Goal: Task Accomplishment & Management: Use online tool/utility

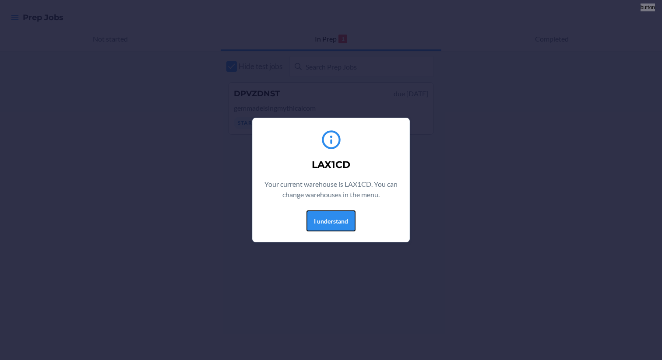
click at [316, 218] on button "I understand" at bounding box center [330, 221] width 49 height 21
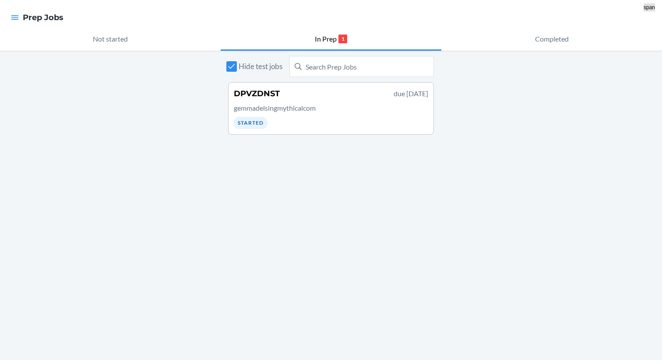
click at [242, 61] on span "Hide test jobs" at bounding box center [261, 66] width 44 height 11
click at [237, 61] on input "Hide test jobs" at bounding box center [231, 66] width 11 height 11
checkbox input "false"
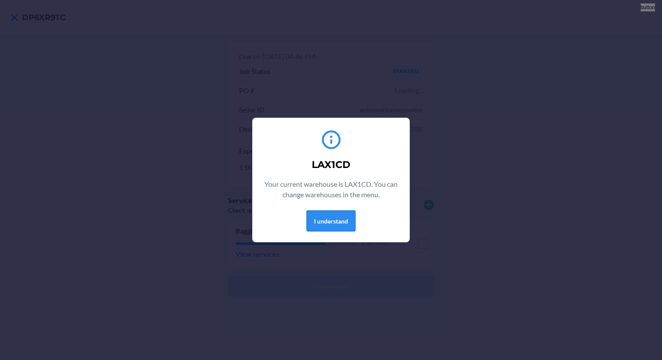
click at [320, 221] on button "I understand" at bounding box center [330, 221] width 49 height 21
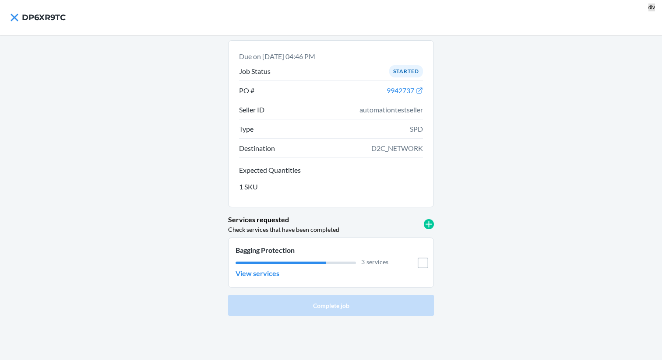
click at [424, 219] on div "Services requested Check services that have been completed" at bounding box center [331, 225] width 206 height 20
click at [261, 272] on p "View services" at bounding box center [258, 273] width 44 height 11
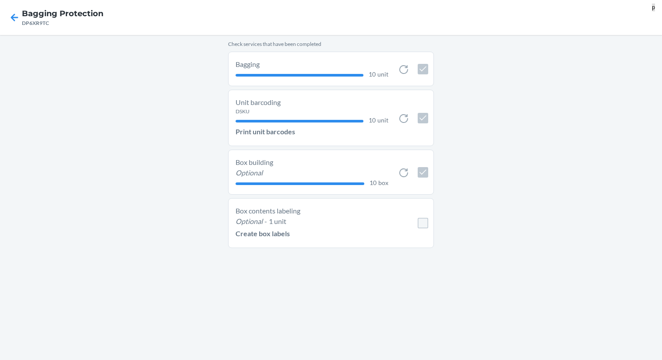
click at [269, 221] on p "1 unit" at bounding box center [278, 221] width 18 height 11
click at [261, 237] on p "Create box labels" at bounding box center [263, 234] width 54 height 11
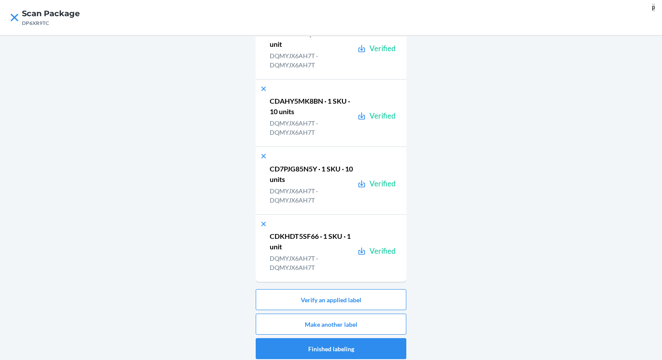
scroll to position [4, 0]
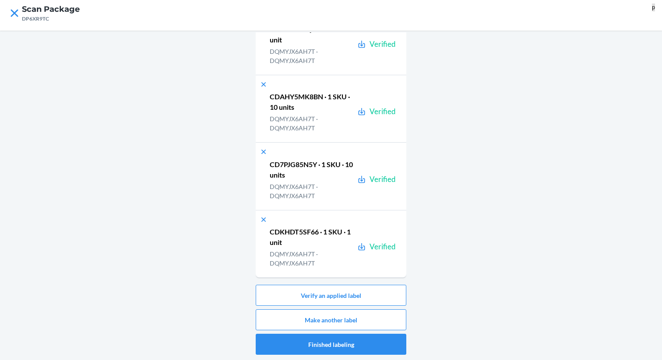
click at [295, 258] on p "DQMYJX6AH7T · DQMYJX6AH7T" at bounding box center [312, 259] width 84 height 18
copy p "DQMYJX6AH7T"
click at [324, 326] on button "Make another label" at bounding box center [331, 320] width 151 height 21
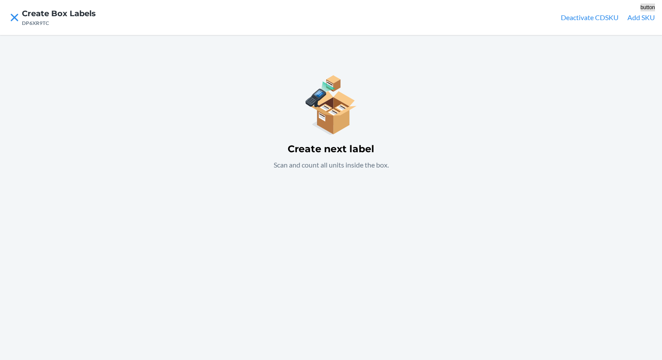
click at [635, 16] on button "Add SKU" at bounding box center [641, 17] width 28 height 11
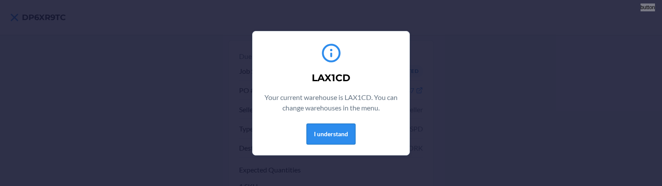
click at [341, 134] on button "I understand" at bounding box center [330, 134] width 49 height 21
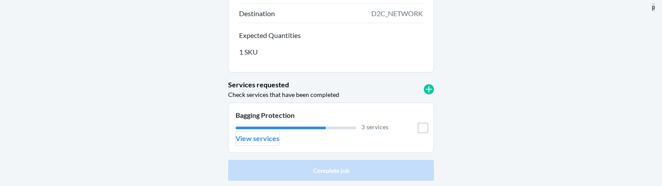
click at [269, 142] on p "View services" at bounding box center [258, 139] width 44 height 11
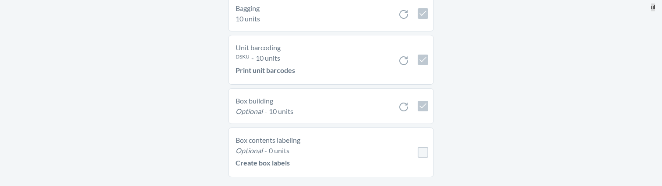
scroll to position [70, 0]
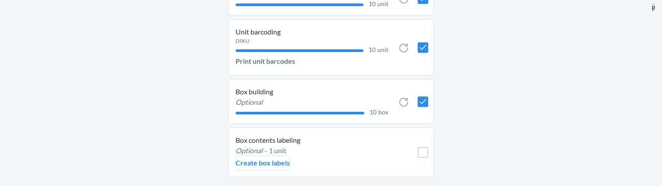
click at [267, 164] on p "Create box labels" at bounding box center [263, 163] width 54 height 11
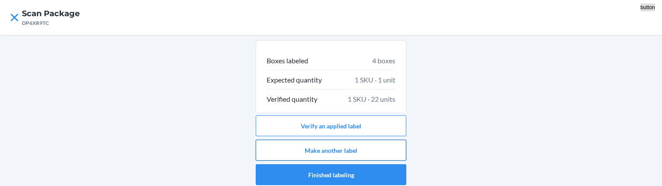
click at [344, 145] on button "Make another label" at bounding box center [331, 150] width 151 height 21
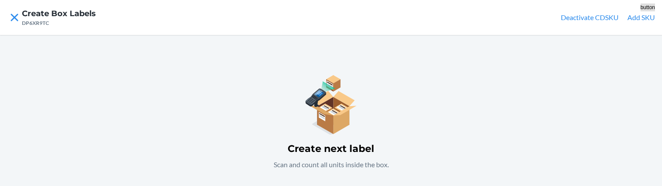
click at [633, 15] on button "Add SKU" at bounding box center [641, 17] width 28 height 11
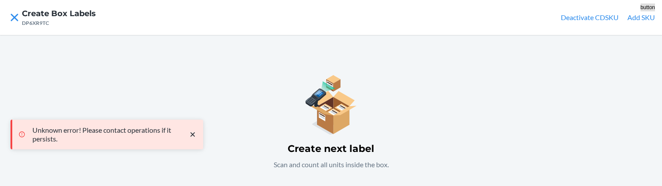
click at [640, 21] on button "Add SKU" at bounding box center [641, 17] width 28 height 11
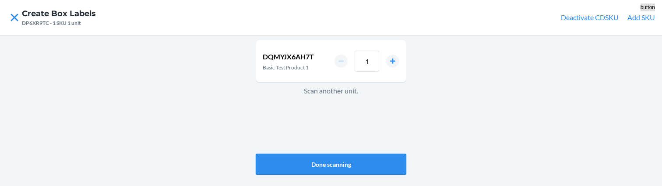
click at [318, 168] on button "Done scanning" at bounding box center [331, 164] width 151 height 21
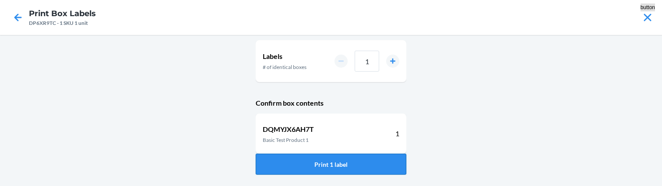
click at [317, 168] on button "Print 1 label" at bounding box center [331, 164] width 151 height 21
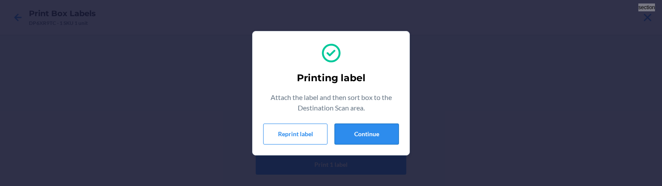
click at [374, 144] on div "Printing label Attach the label and then sort box to the Destination Scan area.…" at bounding box center [331, 94] width 136 height 110
click at [370, 137] on button "Continue" at bounding box center [366, 134] width 64 height 21
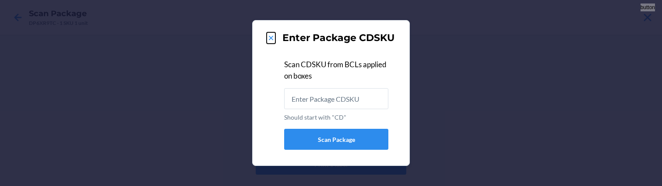
click at [272, 40] on icon at bounding box center [271, 38] width 9 height 9
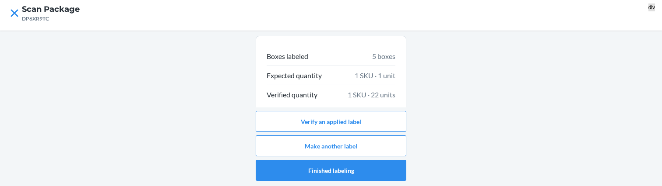
scroll to position [368, 0]
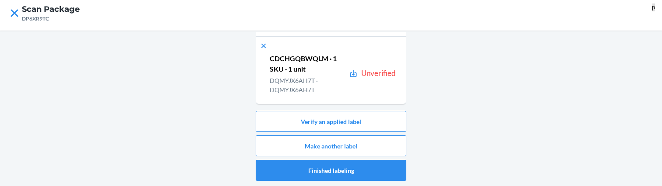
click at [302, 61] on p "CDCHGQBWQLM · 1 SKU · 1 unit" at bounding box center [308, 63] width 76 height 21
copy p "CDCHGQBWQLM"
click at [309, 115] on button "Verify an applied label" at bounding box center [331, 121] width 151 height 21
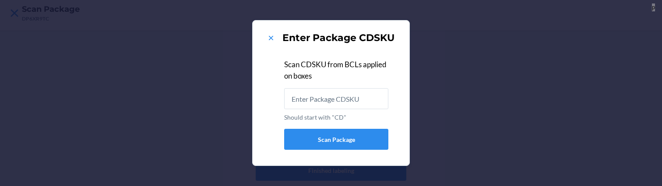
type input "CDCHGQBWQLM"
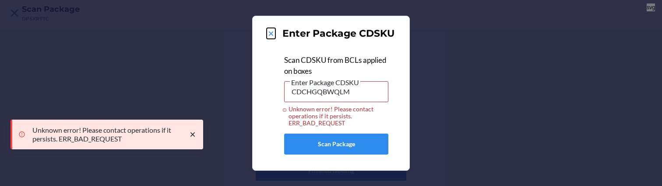
click at [268, 34] on icon at bounding box center [271, 33] width 9 height 9
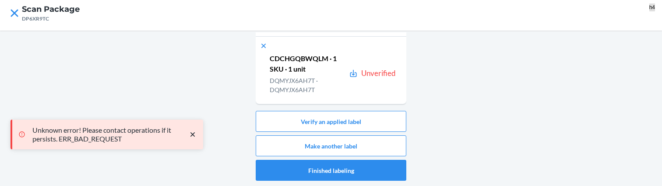
click at [22, 12] on h4 "Scan Package" at bounding box center [51, 9] width 58 height 11
click at [15, 14] on icon at bounding box center [14, 12] width 7 height 7
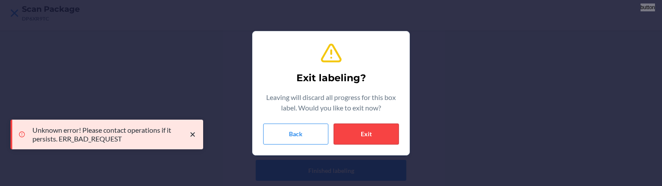
click at [356, 137] on button "Exit" at bounding box center [366, 134] width 65 height 21
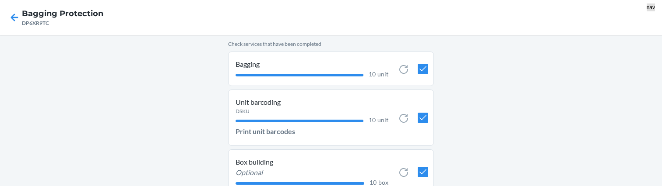
click at [3, 9] on nav "Bagging Protection DP6XR9TC" at bounding box center [331, 17] width 662 height 35
click at [16, 18] on icon at bounding box center [14, 17] width 7 height 7
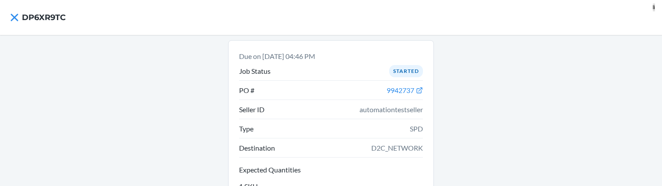
scroll to position [135, 0]
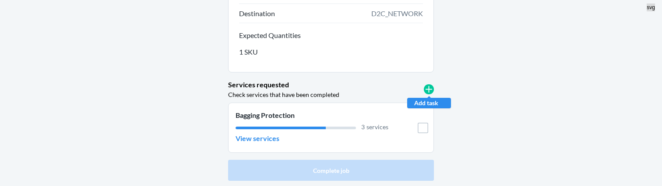
click at [425, 92] on icon at bounding box center [429, 89] width 10 height 10
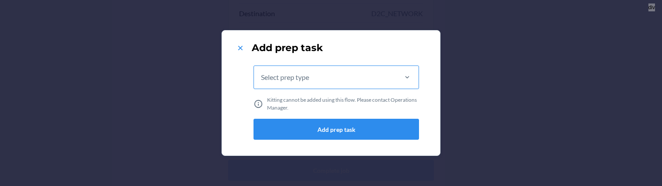
click at [319, 79] on div "Select prep type" at bounding box center [325, 77] width 142 height 23
click at [262, 79] on input "Select prep type" at bounding box center [261, 77] width 1 height 11
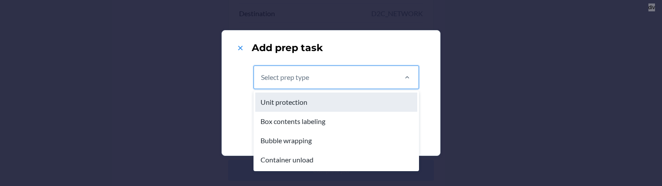
click at [301, 100] on div "Unit protection" at bounding box center [336, 102] width 162 height 19
click at [262, 83] on input "option Unit protection focused, 1 of 4. 4 results available. Use Up and Down to…" at bounding box center [261, 77] width 1 height 11
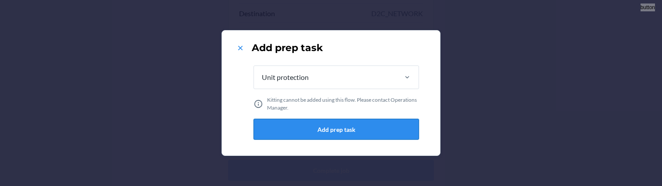
click at [336, 130] on button "Add prep task" at bounding box center [335, 129] width 165 height 21
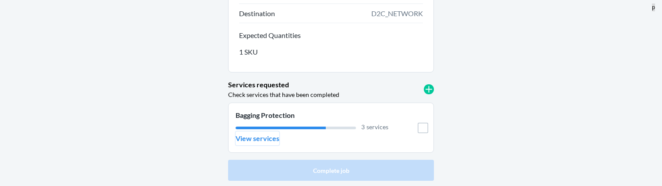
click at [276, 139] on p "View services" at bounding box center [258, 139] width 44 height 11
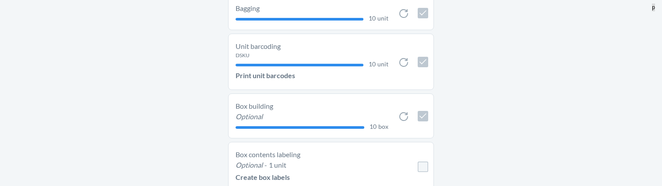
scroll to position [70, 0]
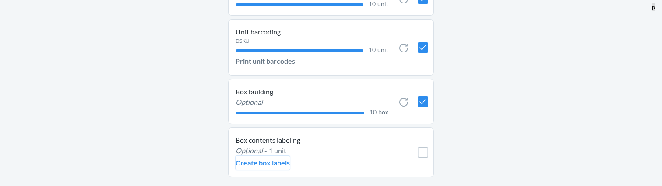
click at [265, 164] on p "Create box labels" at bounding box center [263, 163] width 54 height 11
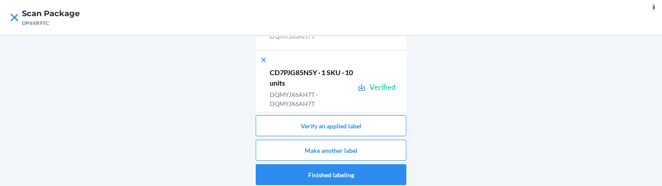
scroll to position [368, 0]
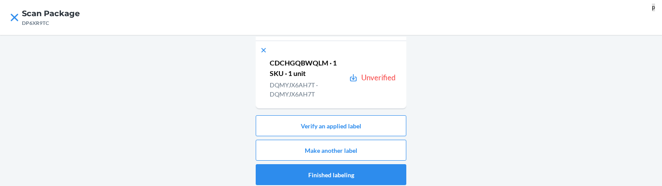
click at [301, 84] on p "DQMYJX6AH7T · DQMYJX6AH7T" at bounding box center [308, 90] width 76 height 18
copy p "DQMYJX6AH7T"
click at [331, 144] on button "Make another label" at bounding box center [331, 150] width 151 height 21
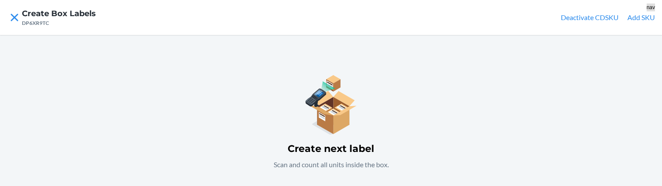
click at [640, 25] on nav "Create Box Labels DP6XR9TC Deactivate CDSKU Add SKU" at bounding box center [331, 17] width 662 height 35
click at [636, 20] on button "Add SKU" at bounding box center [641, 17] width 28 height 11
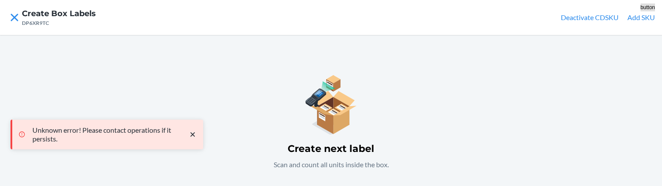
click at [639, 20] on button "Add SKU" at bounding box center [641, 17] width 28 height 11
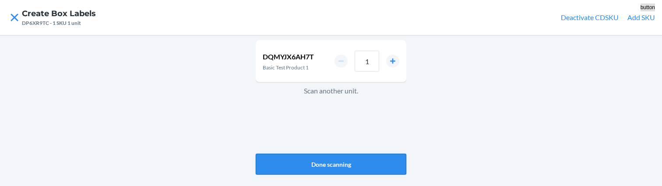
click at [319, 158] on button "Done scanning" at bounding box center [331, 164] width 151 height 21
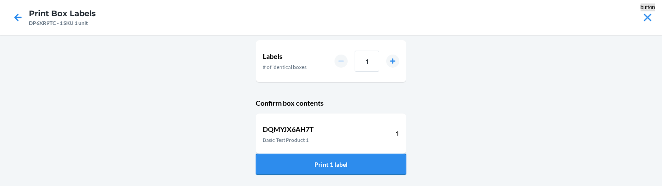
click at [318, 167] on button "Print 1 label" at bounding box center [331, 164] width 151 height 21
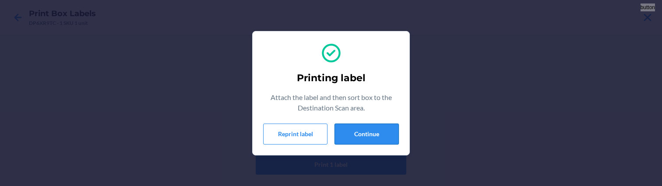
click at [366, 137] on button "Continue" at bounding box center [366, 134] width 64 height 21
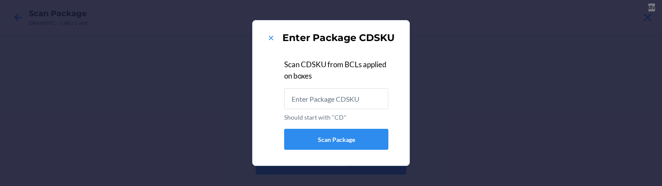
click at [275, 42] on div "Enter Package CDSKU" at bounding box center [331, 38] width 136 height 14
click at [275, 42] on icon at bounding box center [271, 38] width 9 height 9
